Goal: Task Accomplishment & Management: Use online tool/utility

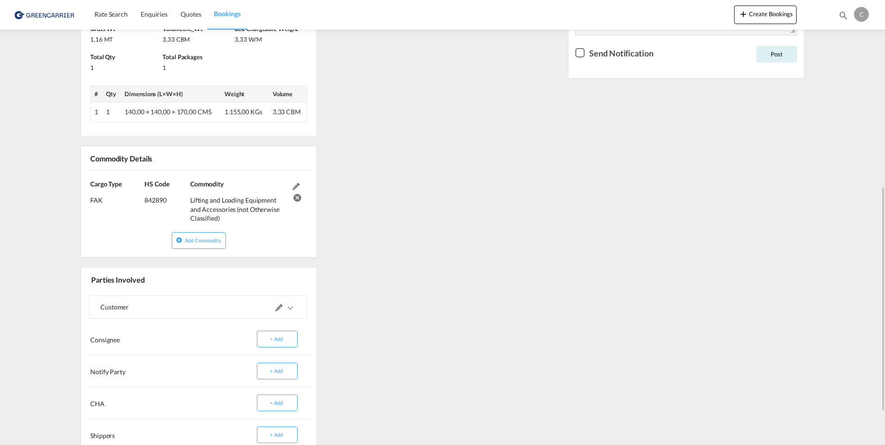
scroll to position [436, 0]
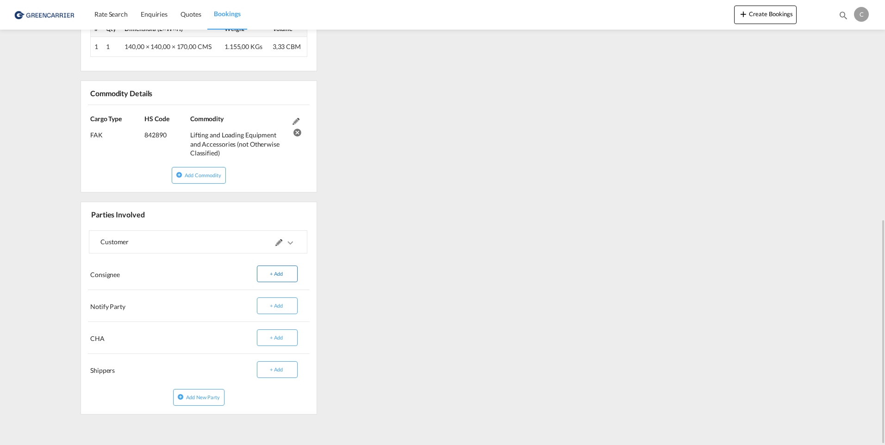
click at [284, 276] on button "+ Add" at bounding box center [277, 274] width 41 height 17
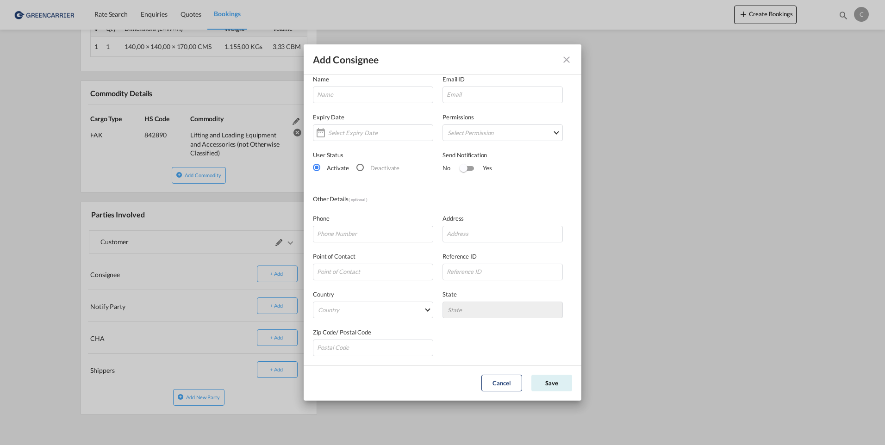
scroll to position [0, 0]
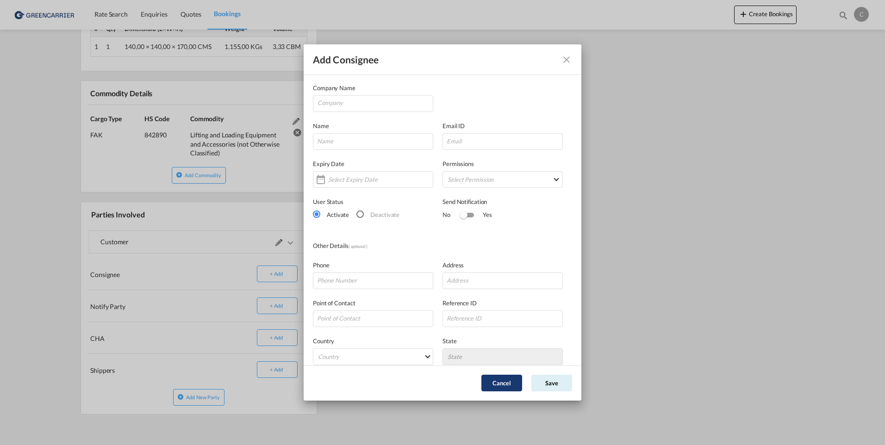
click at [507, 382] on button "Cancel" at bounding box center [501, 383] width 41 height 17
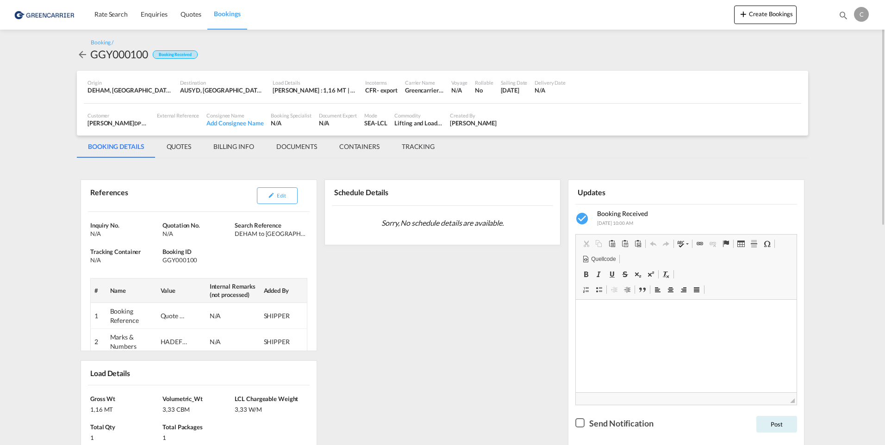
click at [82, 55] on md-icon "icon-arrow-left" at bounding box center [82, 54] width 11 height 11
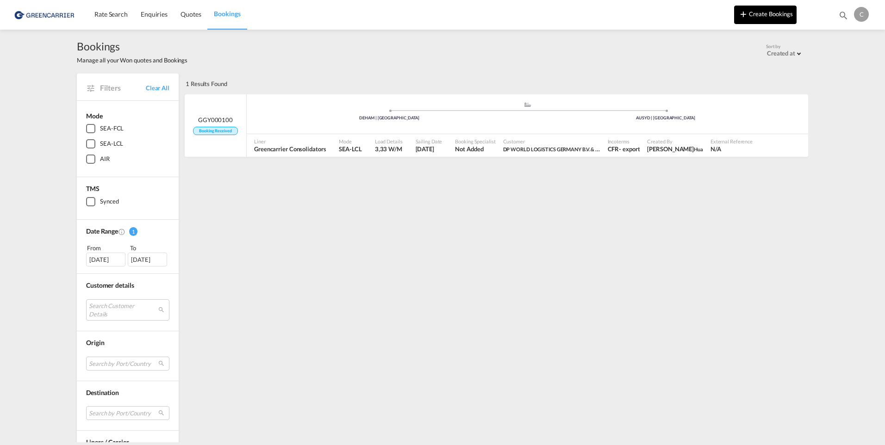
click at [773, 17] on button "Create Bookings" at bounding box center [765, 15] width 62 height 19
